Goal: Information Seeking & Learning: Learn about a topic

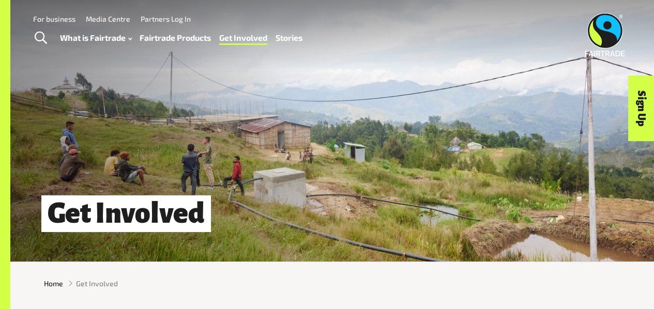
click at [294, 39] on link "Stories" at bounding box center [288, 37] width 27 height 14
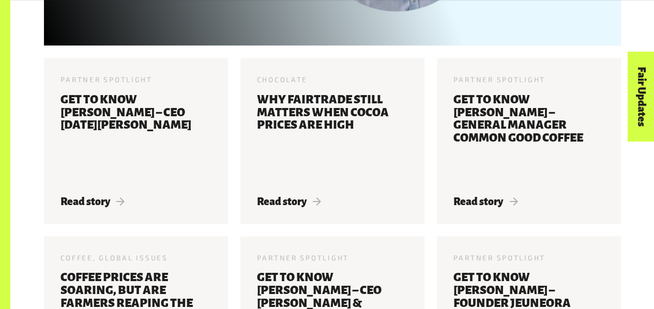
scroll to position [577, 0]
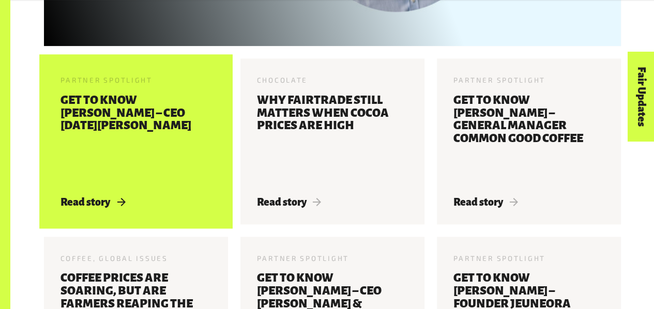
click at [188, 173] on h3 "Get to know [PERSON_NAME] – CEO [DATE][PERSON_NAME]" at bounding box center [135, 138] width 151 height 89
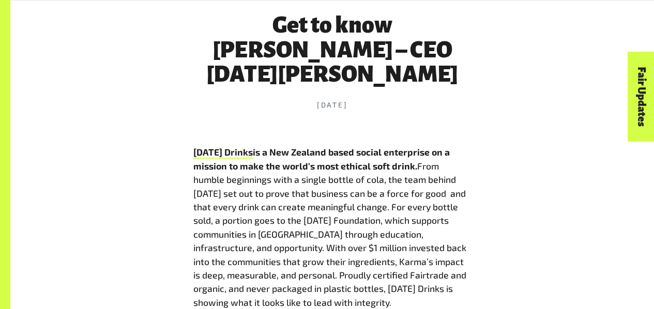
scroll to position [414, 0]
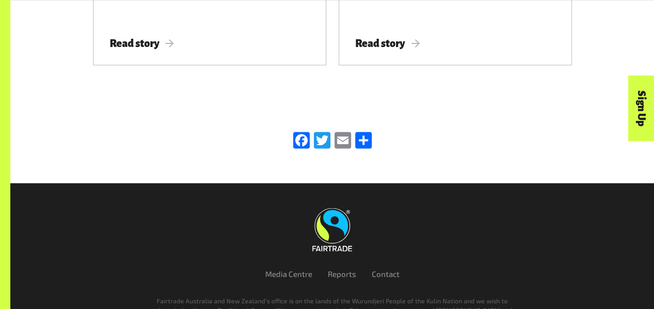
scroll to position [2935, 0]
